Goal: Task Accomplishment & Management: Manage account settings

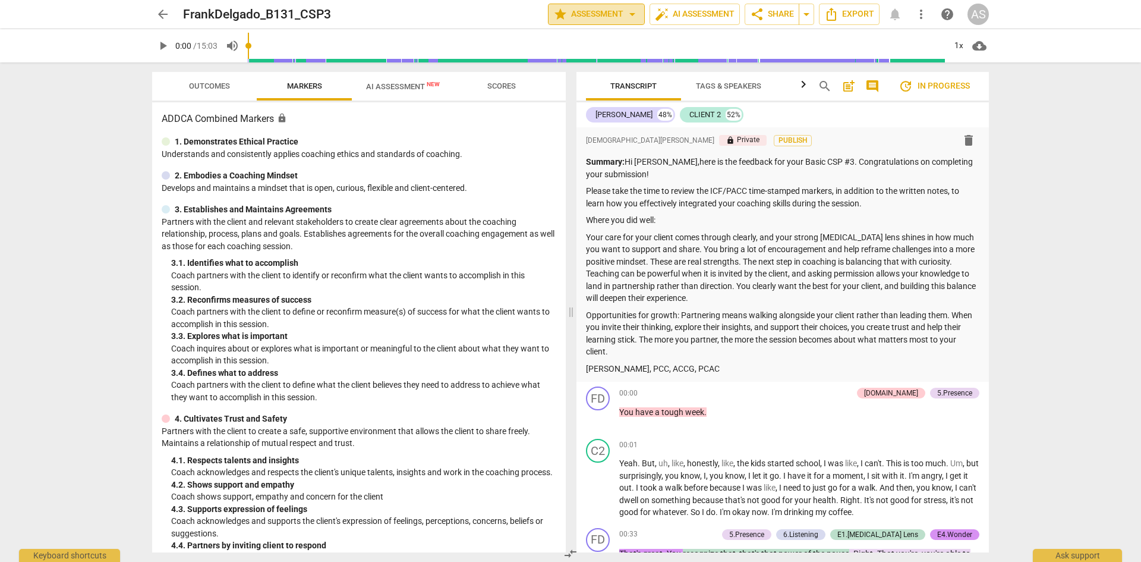
click at [610, 10] on span "star Assessment arrow_drop_down" at bounding box center [596, 14] width 86 height 14
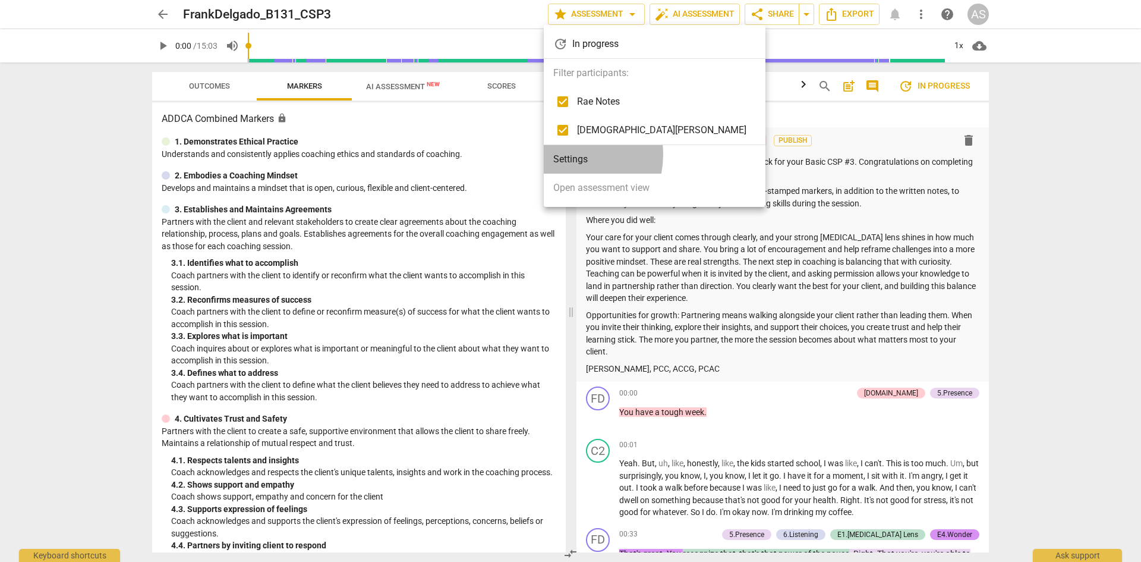
click at [567, 154] on li "Settings" at bounding box center [655, 159] width 222 height 29
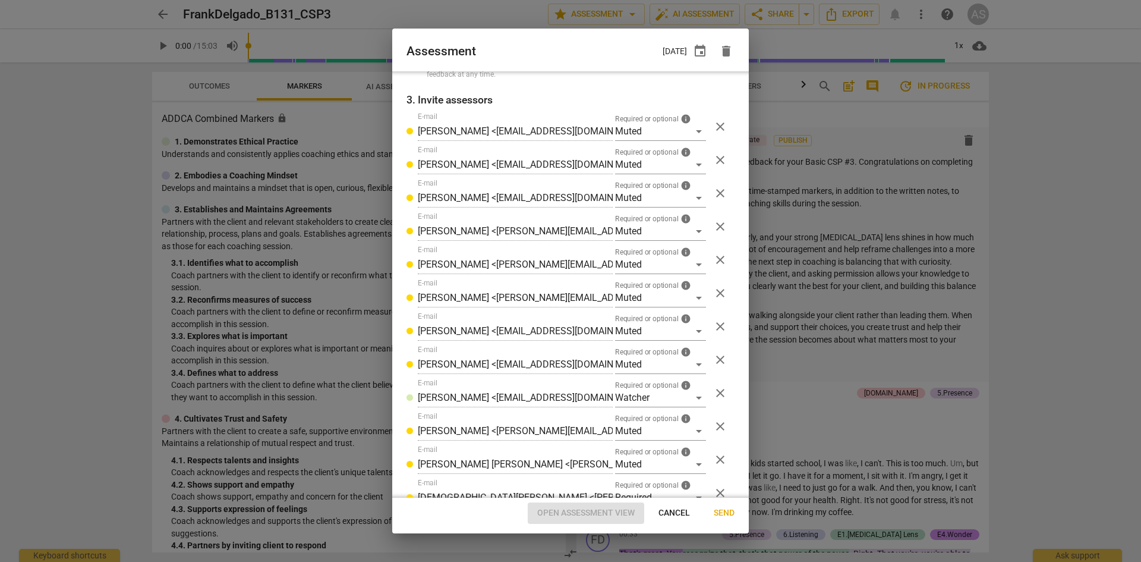
scroll to position [320, 0]
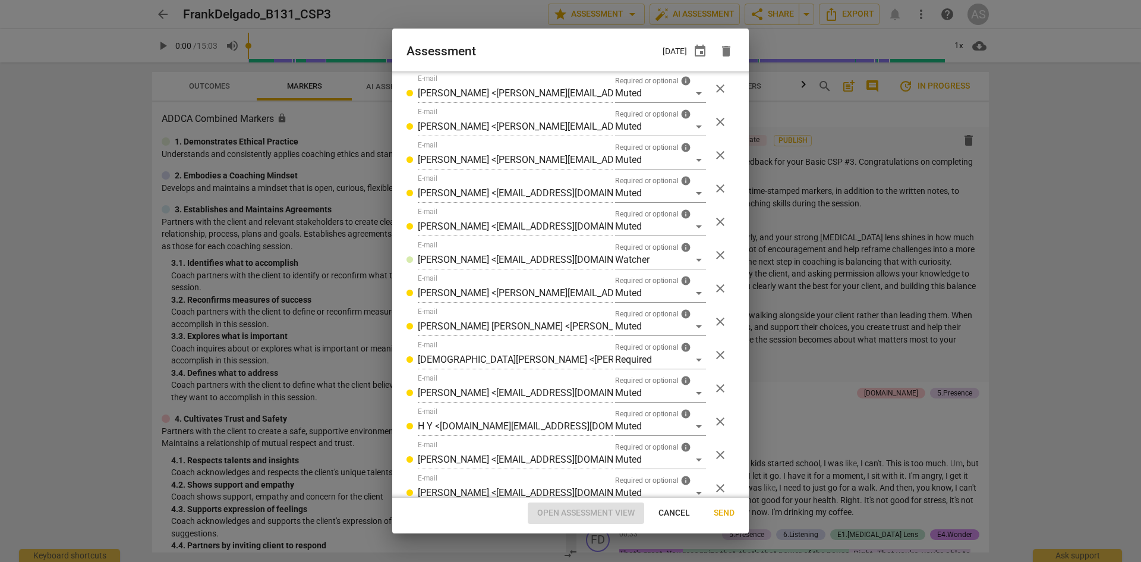
click at [1098, 217] on div at bounding box center [570, 281] width 1141 height 562
radio input "false"
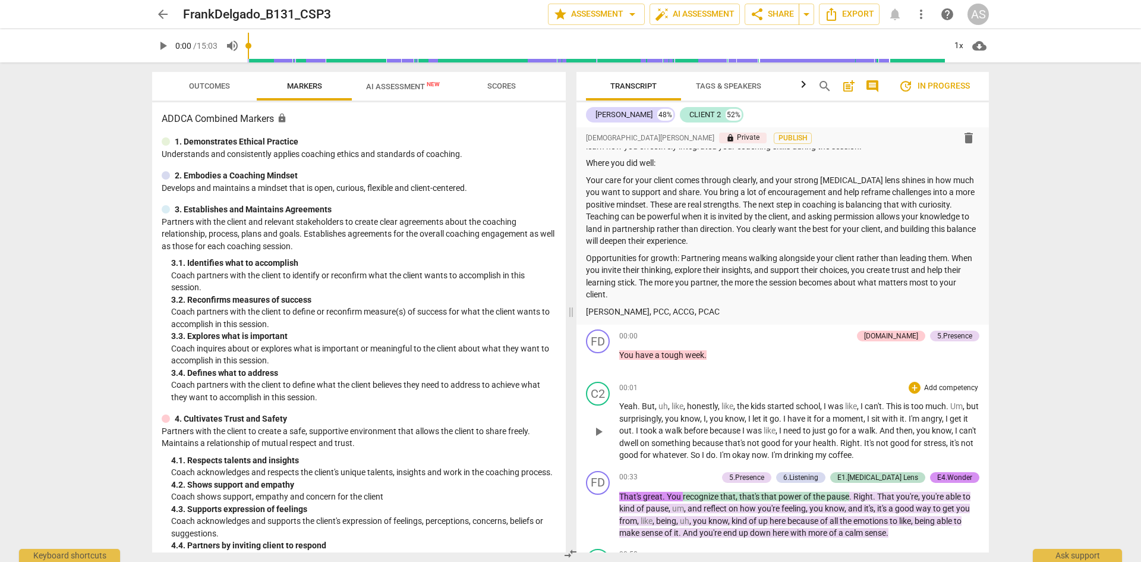
scroll to position [0, 0]
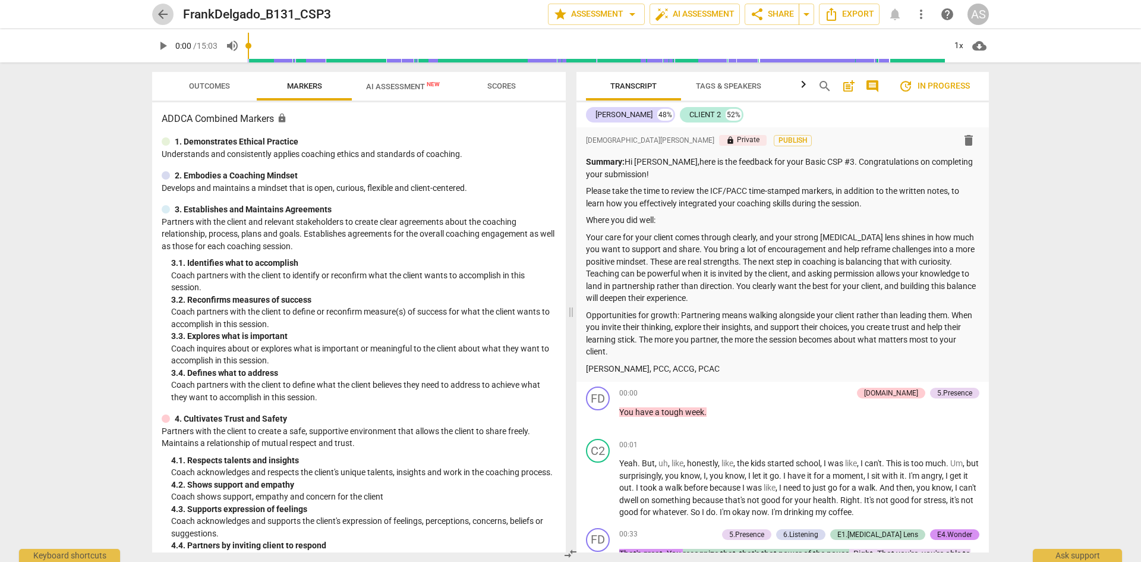
click at [158, 14] on span "arrow_back" at bounding box center [163, 14] width 14 height 14
click at [1049, 299] on div "arrow_back FrankDelgado_B131_CSP3 edit star Assessment arrow_drop_down auto_fix…" at bounding box center [570, 281] width 1141 height 562
